Goal: Task Accomplishment & Management: Complete application form

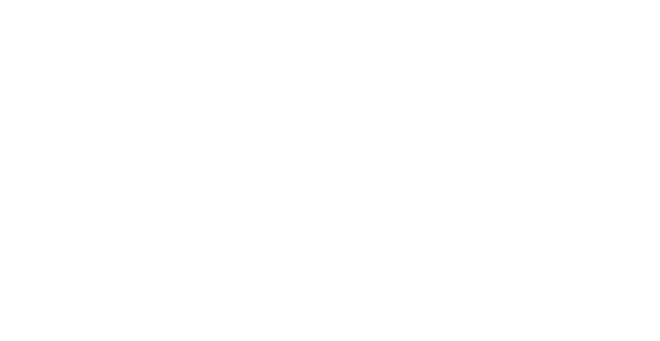
select select "Song"
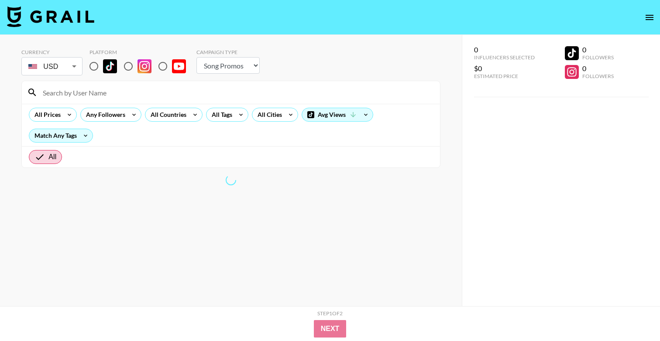
click at [96, 69] on input "radio" at bounding box center [94, 66] width 18 height 18
radio input "true"
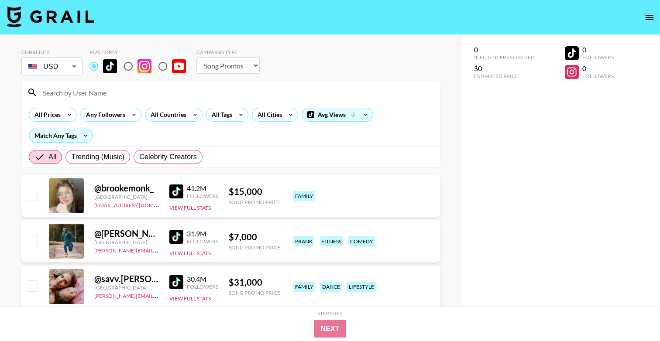
click at [93, 66] on input "radio" at bounding box center [94, 66] width 18 height 18
click at [103, 100] on div at bounding box center [231, 92] width 418 height 23
click at [106, 94] on input at bounding box center [236, 93] width 397 height 14
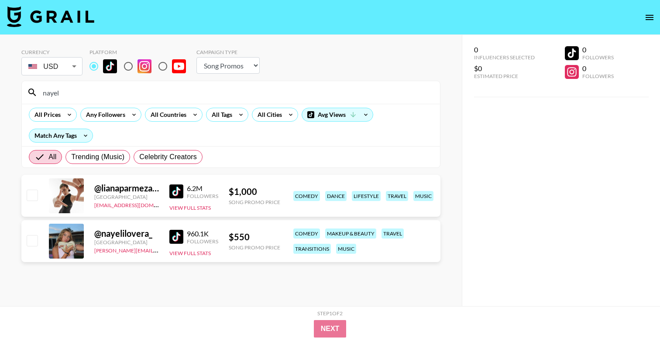
type input "nayel"
click at [31, 238] on input "checkbox" at bounding box center [32, 240] width 10 height 10
checkbox input "true"
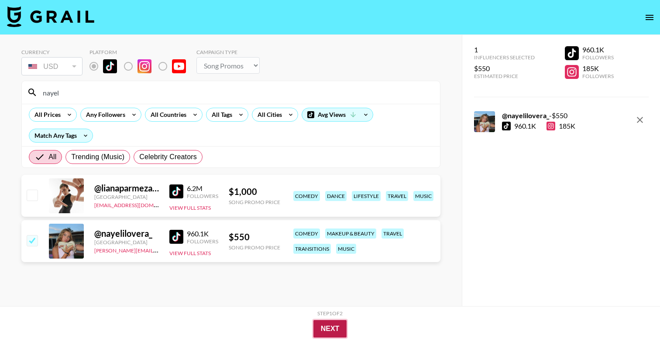
click at [328, 328] on button "Next" at bounding box center [330, 328] width 34 height 17
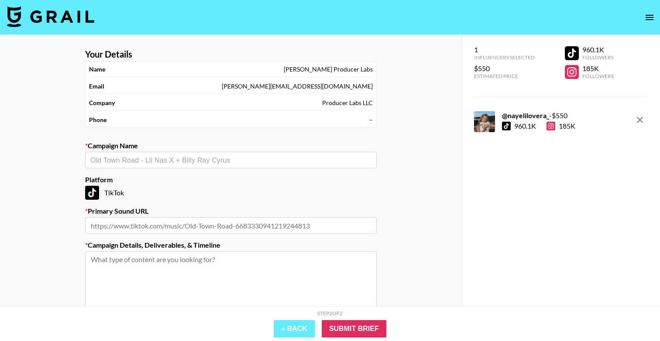
click at [165, 161] on input "text" at bounding box center [230, 160] width 281 height 10
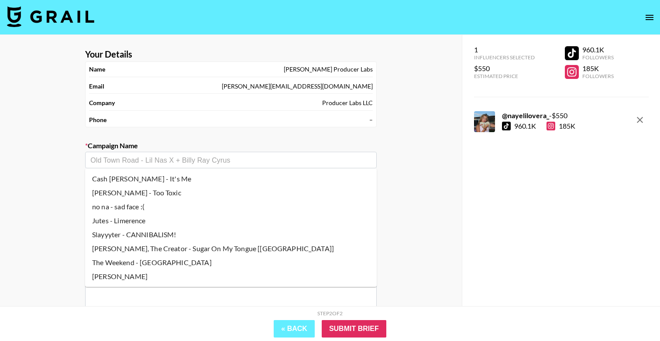
type input "G"
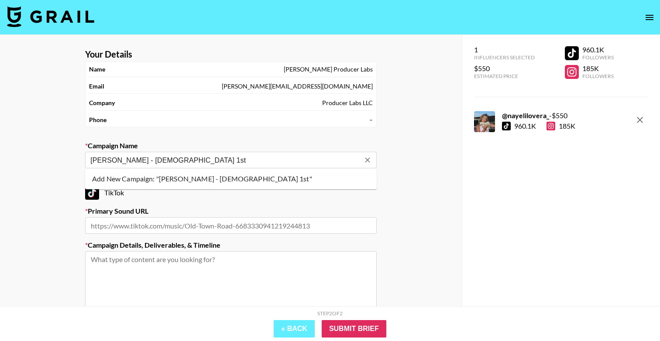
type input "[PERSON_NAME] - [DEMOGRAPHIC_DATA] 1st"
click at [191, 138] on section "Your Details Name [PERSON_NAME] Producer Labs Email [PERSON_NAME][EMAIL_ADDRESS…" at bounding box center [231, 208] width 306 height 332
click at [186, 163] on input "text" at bounding box center [230, 160] width 281 height 10
click at [203, 179] on li "Add New Campaign: "[PERSON_NAME] - [DEMOGRAPHIC_DATA] 1st"" at bounding box center [231, 179] width 292 height 14
type input "[PERSON_NAME] - [DEMOGRAPHIC_DATA] 1st"
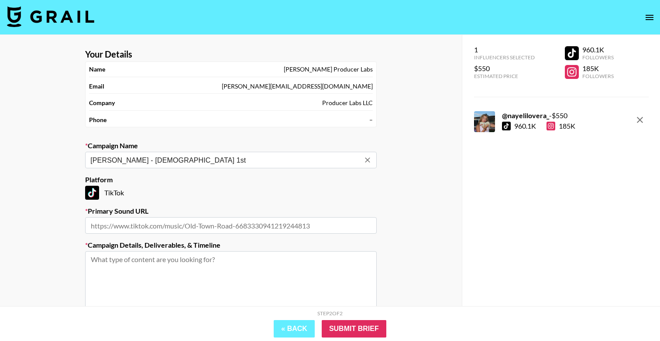
click at [223, 140] on section "Your Details Name [PERSON_NAME] Producer Labs Email [PERSON_NAME][EMAIL_ADDRESS…" at bounding box center [231, 208] width 306 height 332
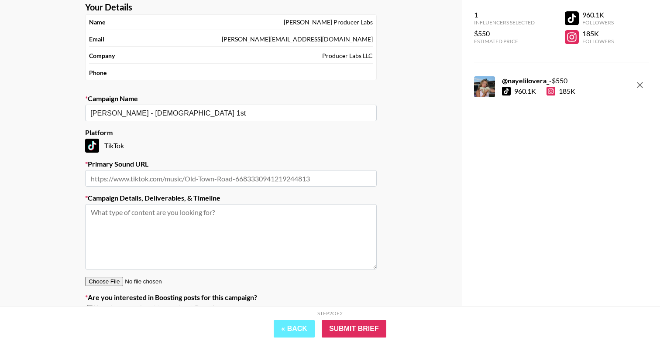
scroll to position [66, 0]
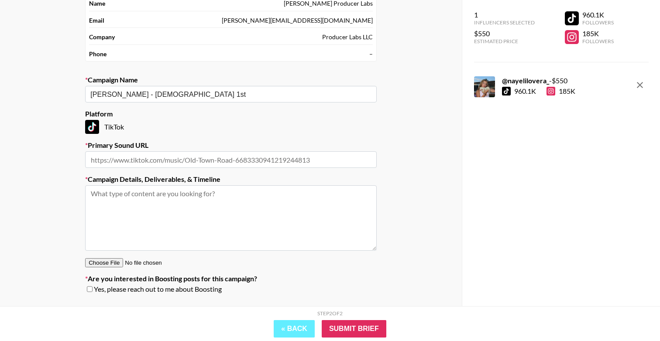
click at [175, 156] on input "text" at bounding box center [231, 159] width 292 height 17
click at [221, 158] on input "text" at bounding box center [231, 159] width 292 height 17
paste input "[URL][DOMAIN_NAME]"
type input "[URL][DOMAIN_NAME]"
click at [262, 144] on label "Primary Sound URL" at bounding box center [231, 145] width 292 height 9
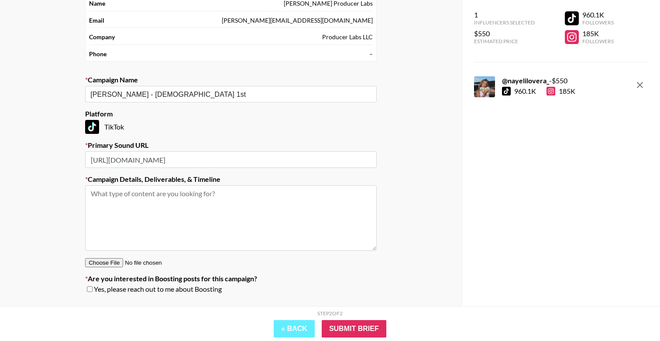
click at [233, 194] on textarea at bounding box center [231, 218] width 292 height 65
click at [184, 214] on textarea at bounding box center [231, 218] width 292 height 65
paste textarea "Creative: Religious TOS Topics: being blessed because... "I never knew [DEMOGRA…"
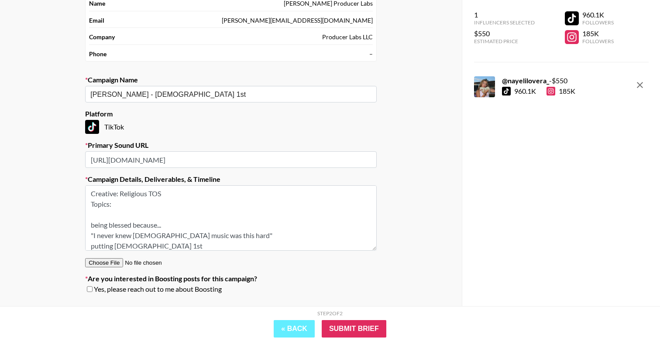
click at [114, 219] on textarea "Creative: Religious TOS Topics: being blessed because... "I never knew [DEMOGRA…" at bounding box center [231, 218] width 292 height 65
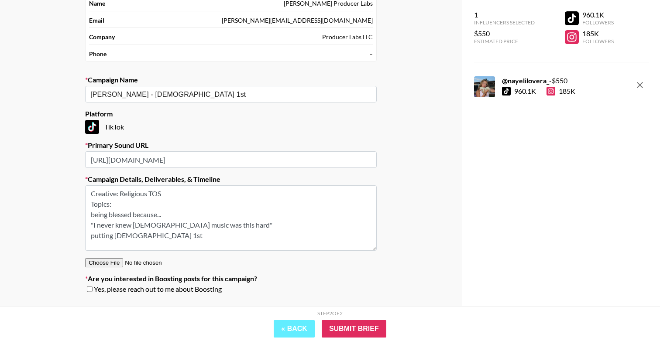
click at [142, 238] on textarea "Creative: Religious TOS Topics: being blessed because... "I never knew [DEMOGRA…" at bounding box center [231, 218] width 292 height 65
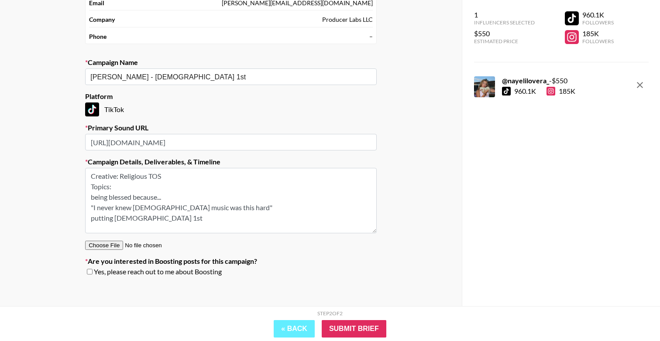
scroll to position [88, 0]
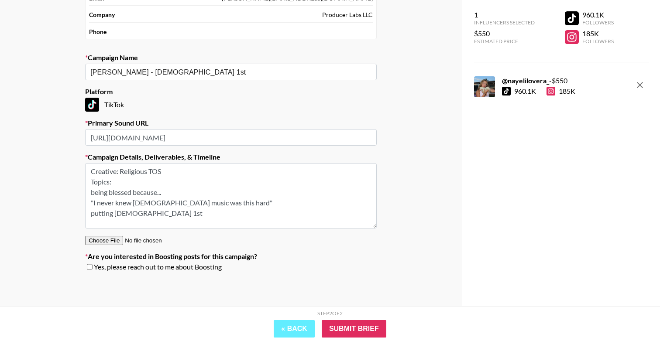
type textarea "Creative: Religious TOS Topics: being blessed because... "I never knew [DEMOGRA…"
click at [351, 328] on input "Submit Brief" at bounding box center [354, 328] width 65 height 17
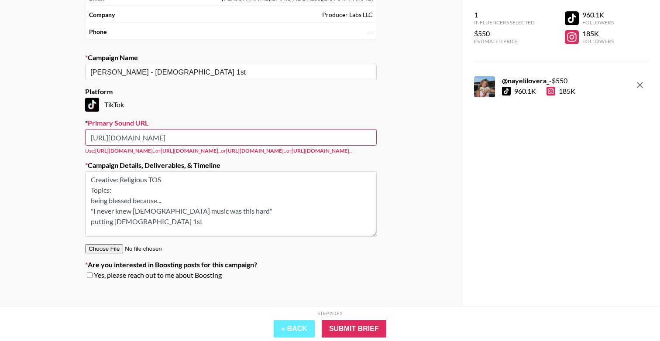
click at [291, 137] on input "[URL][DOMAIN_NAME]" at bounding box center [231, 137] width 292 height 17
click at [337, 326] on input "Submit Brief" at bounding box center [354, 328] width 65 height 17
click at [250, 134] on input "[URL][DOMAIN_NAME]" at bounding box center [231, 137] width 292 height 17
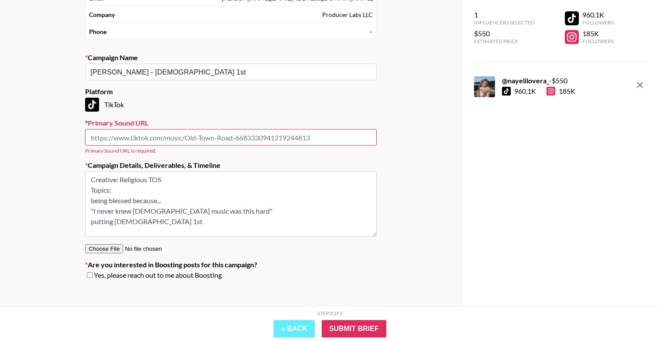
click at [232, 137] on input "text" at bounding box center [231, 137] width 292 height 17
paste input "[URL][DOMAIN_NAME]"
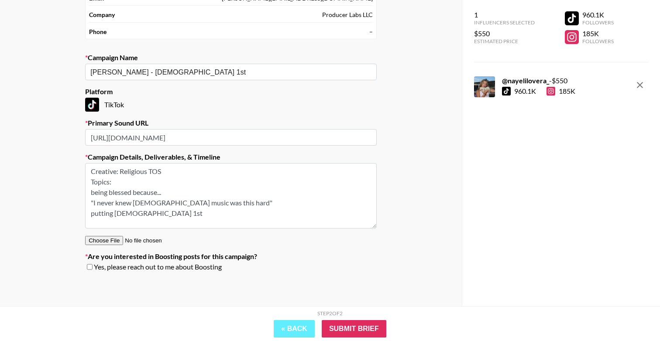
type input "[URL][DOMAIN_NAME]"
click at [299, 107] on div "TikTok" at bounding box center [231, 105] width 292 height 14
click at [343, 332] on input "Submit Brief" at bounding box center [354, 328] width 65 height 17
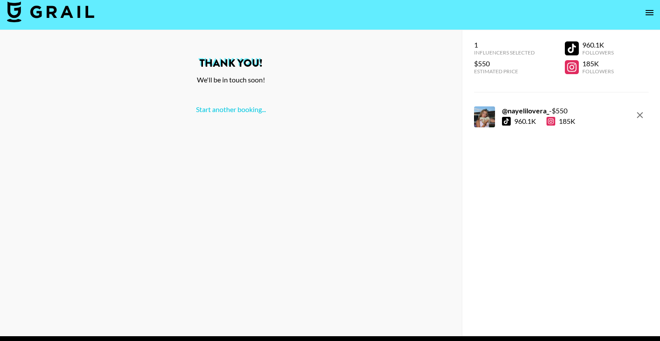
scroll to position [0, 0]
